Goal: Transaction & Acquisition: Download file/media

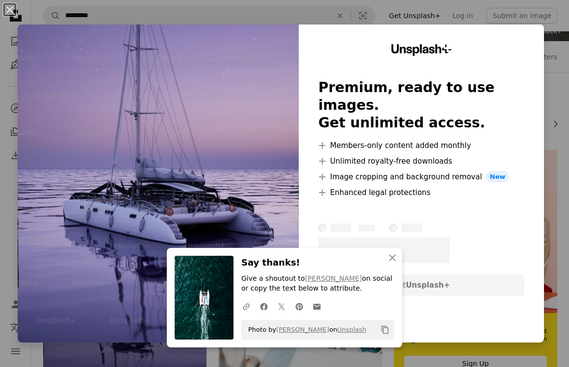
scroll to position [95, 0]
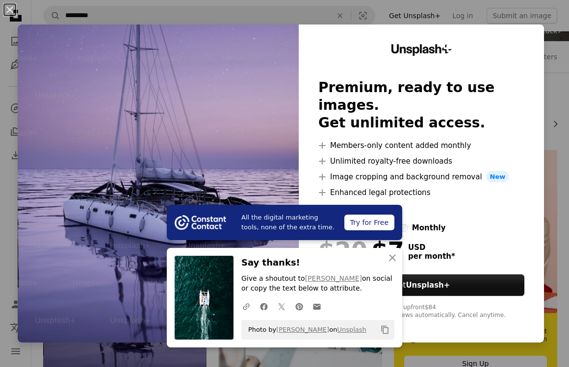
click at [293, 16] on div "An X shape All the digital marketing tools, none of the extra time. Try for Fre…" at bounding box center [284, 183] width 569 height 367
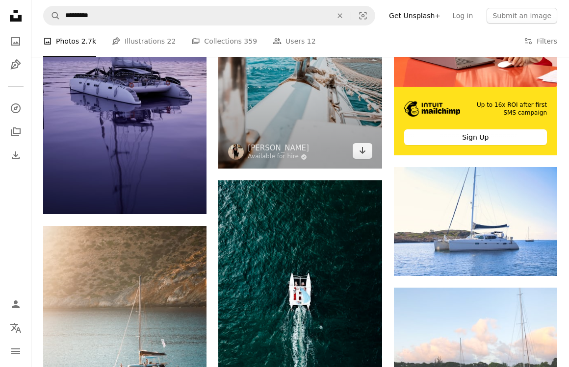
scroll to position [542, 0]
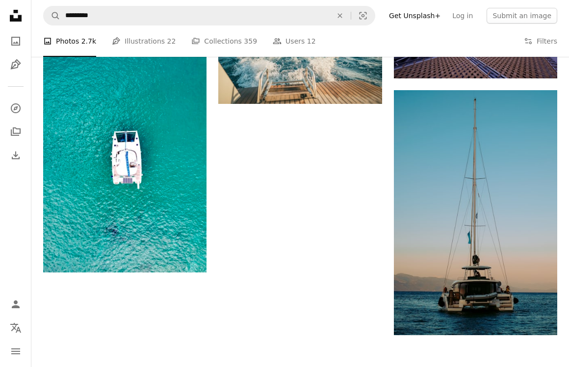
scroll to position [1218, 0]
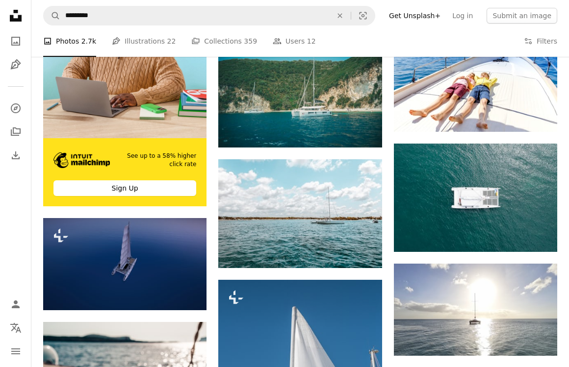
scroll to position [1973, 0]
